Goal: Find specific page/section: Find specific page/section

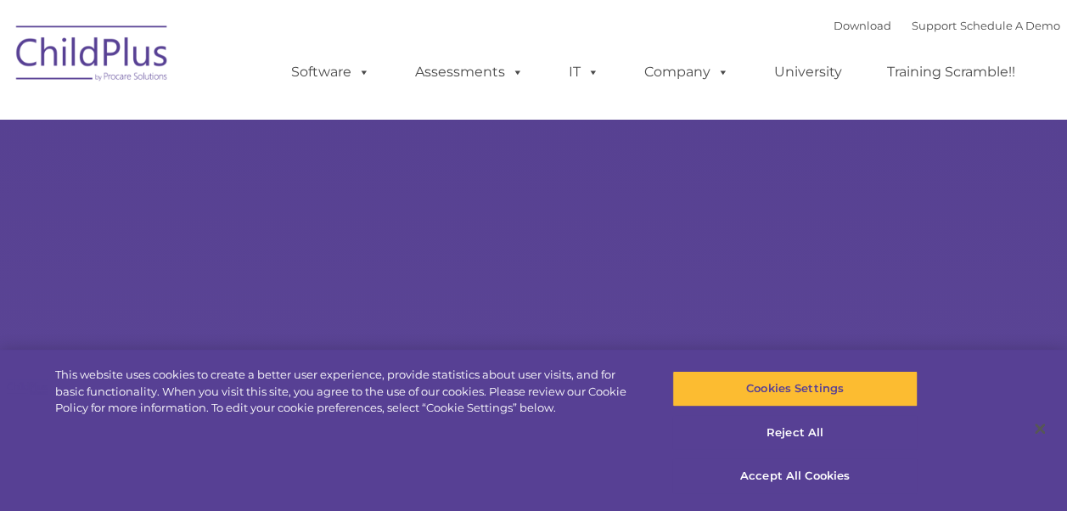
select select "MEDIUM"
click at [796, 474] on button "Accept All Cookies" at bounding box center [795, 477] width 245 height 36
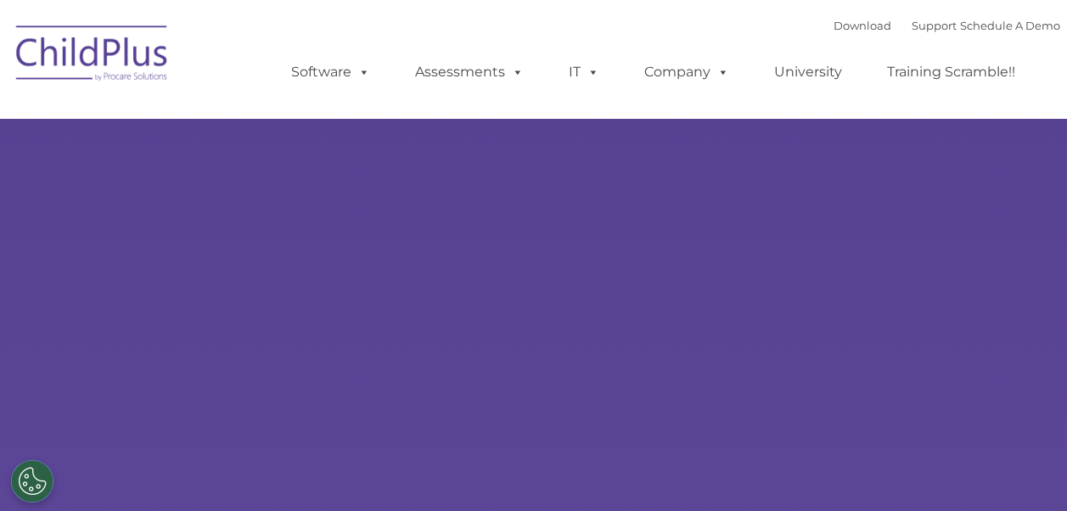
type input ""
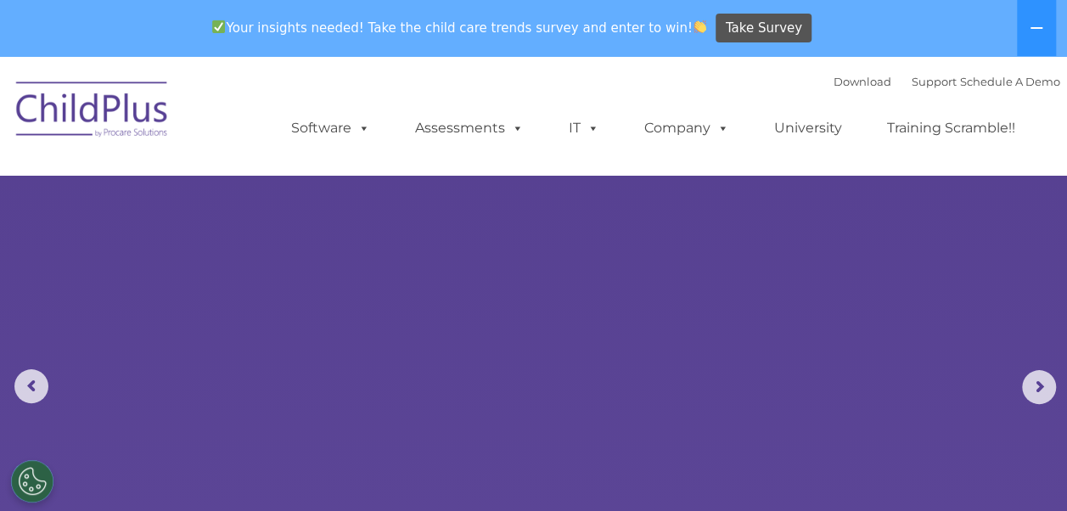
select select "MEDIUM"
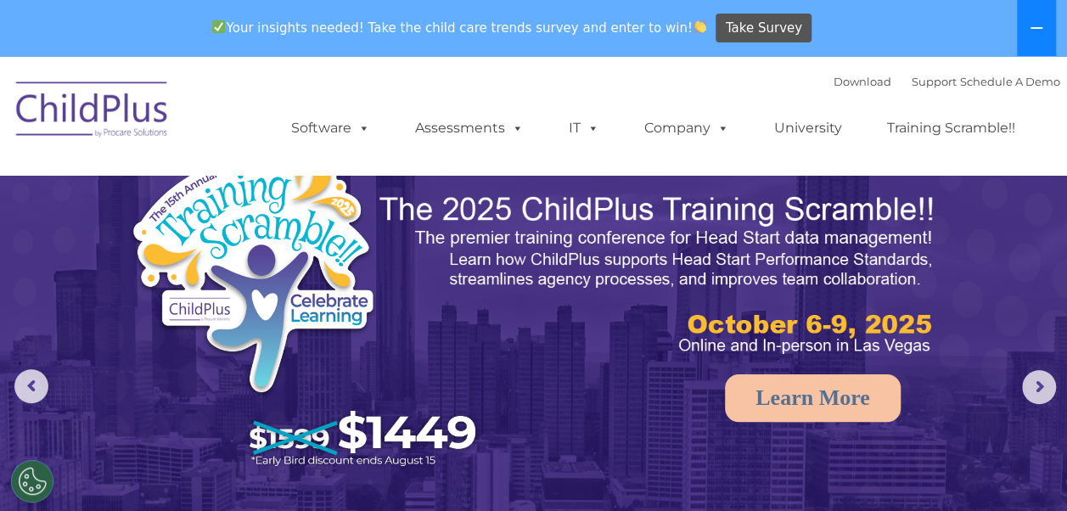
click at [1043, 33] on icon at bounding box center [1037, 28] width 14 height 14
